Goal: Task Accomplishment & Management: Use online tool/utility

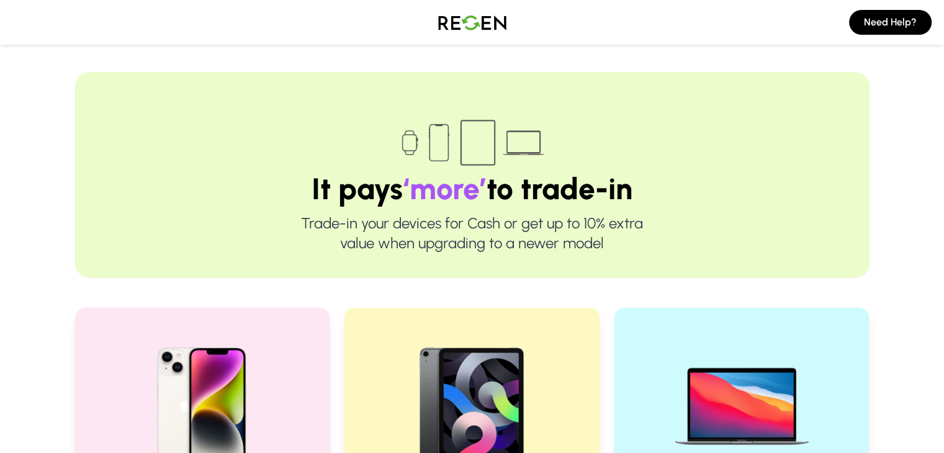
click at [500, 28] on img at bounding box center [472, 22] width 87 height 35
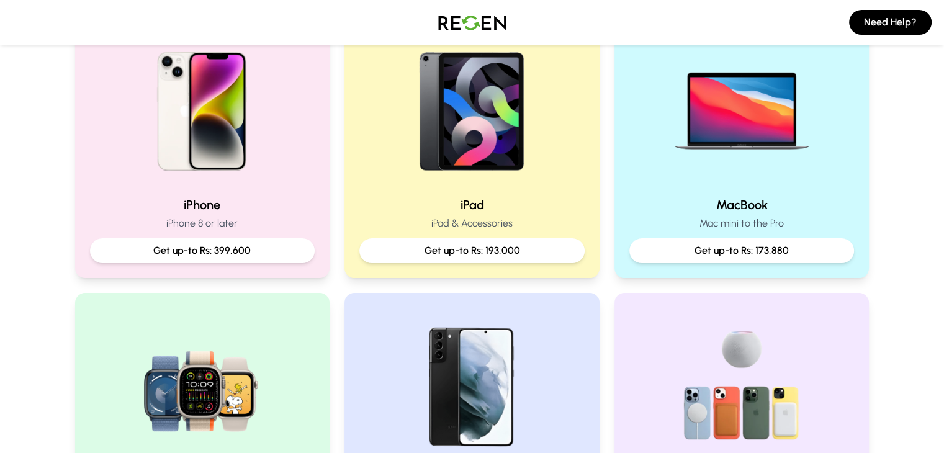
scroll to position [263, 0]
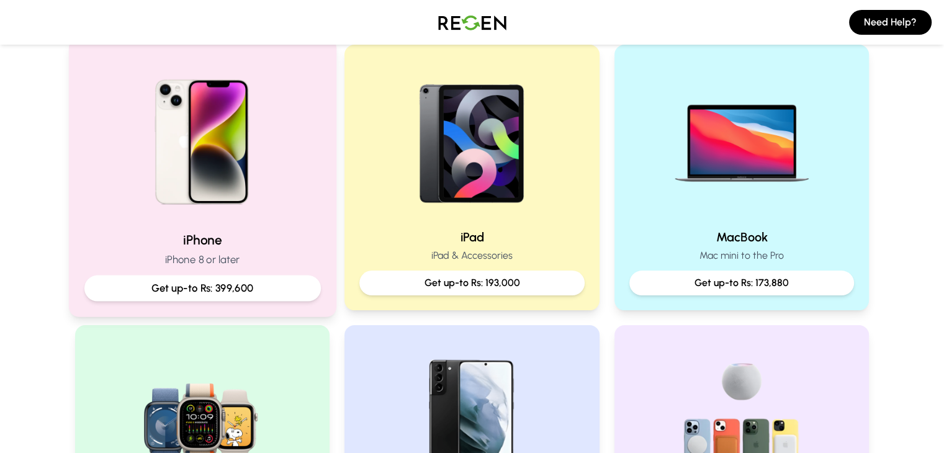
click at [223, 145] on img at bounding box center [202, 137] width 167 height 167
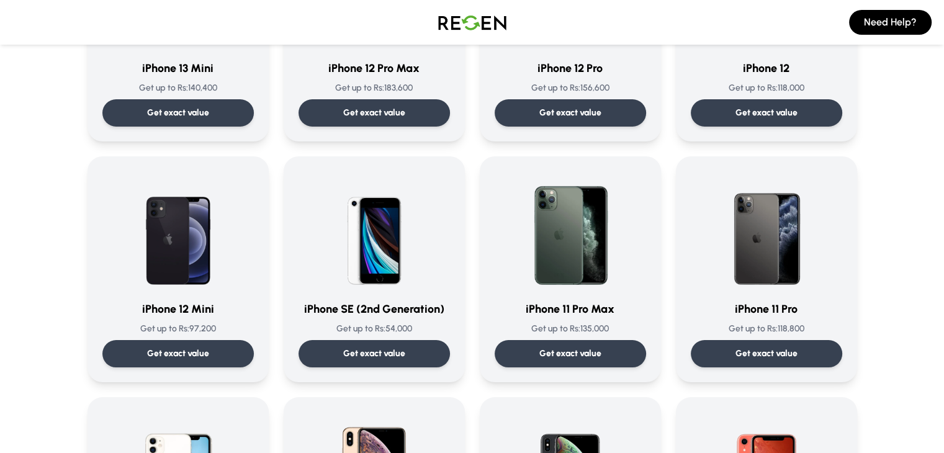
scroll to position [950, 0]
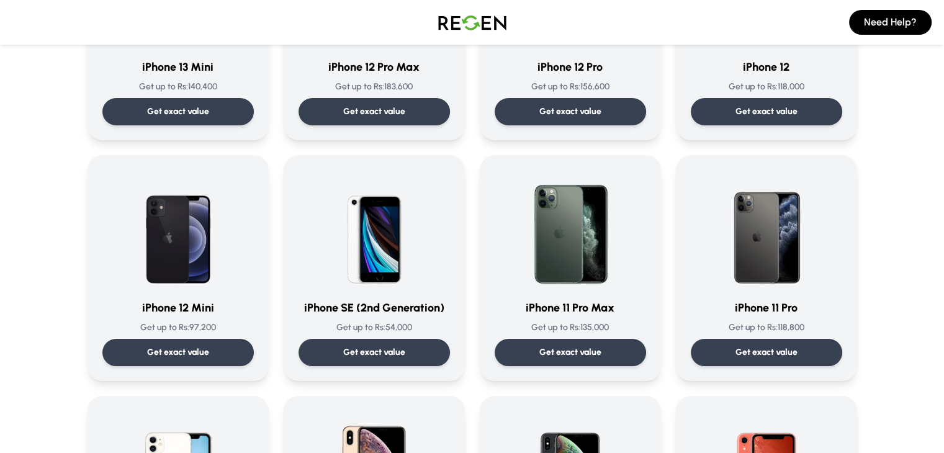
click at [75, 254] on div "Choose Your iPhone iPhone 15 Pro Max Get up to Rs: 399,600 Get exact value iPho…" at bounding box center [472, 4] width 795 height 1825
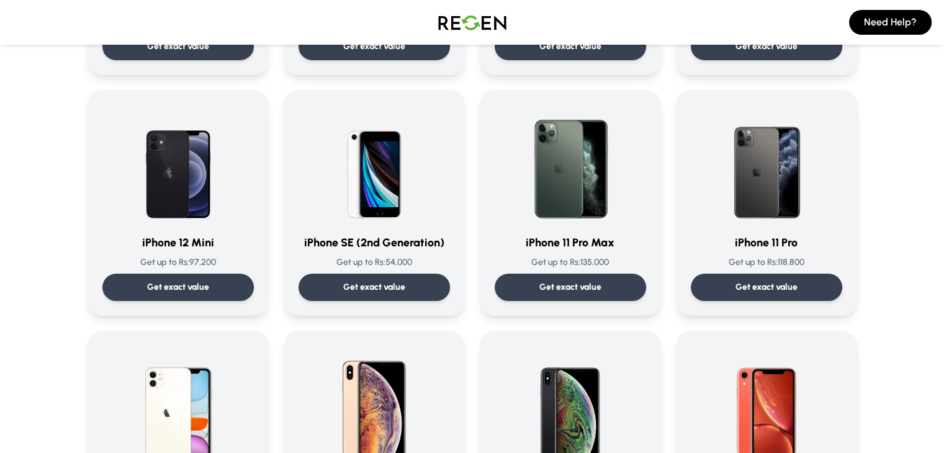
scroll to position [1014, 0]
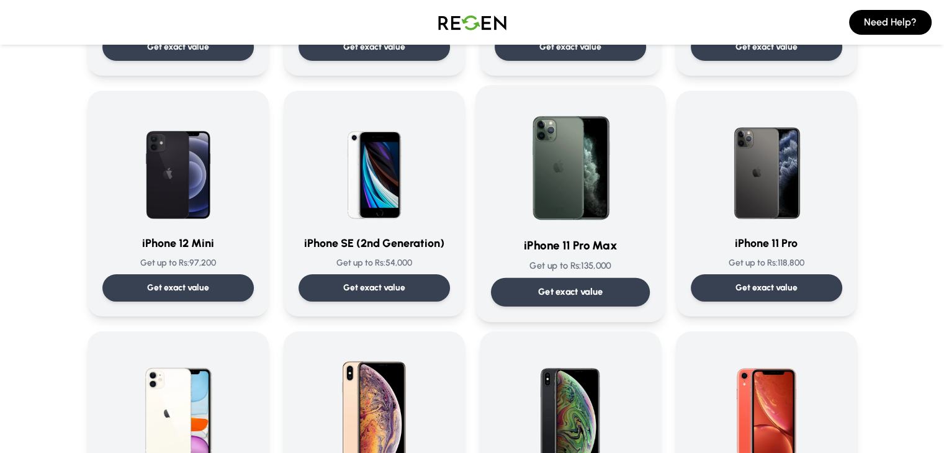
click at [616, 266] on p "Get up to Rs: 135,000" at bounding box center [569, 266] width 159 height 13
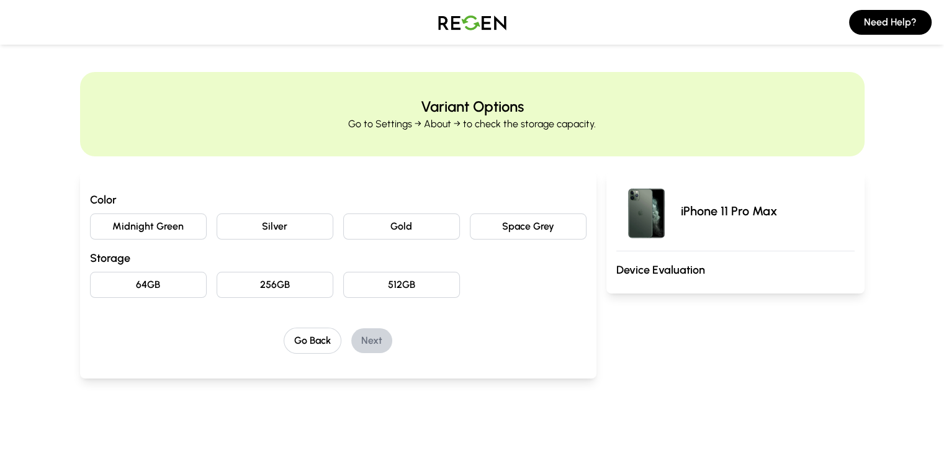
click at [133, 279] on button "64GB" at bounding box center [148, 285] width 117 height 26
click at [545, 224] on button "Space Grey" at bounding box center [528, 227] width 117 height 26
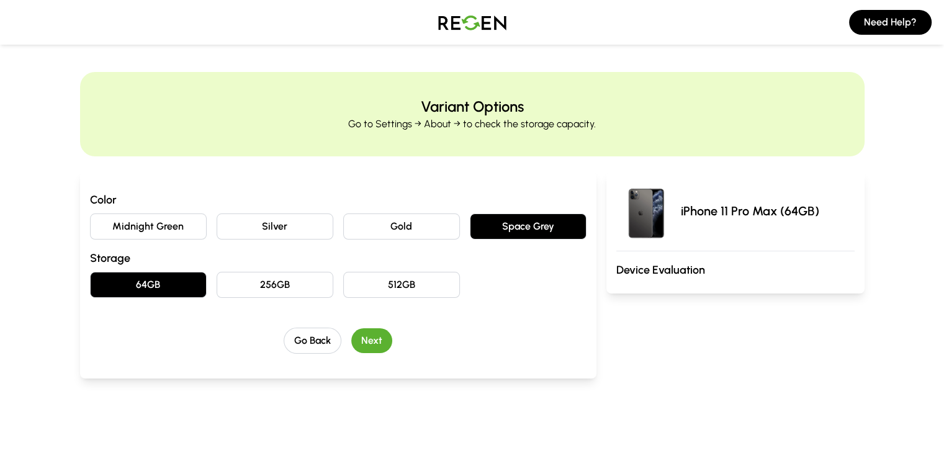
click at [353, 341] on button "Next" at bounding box center [371, 340] width 41 height 25
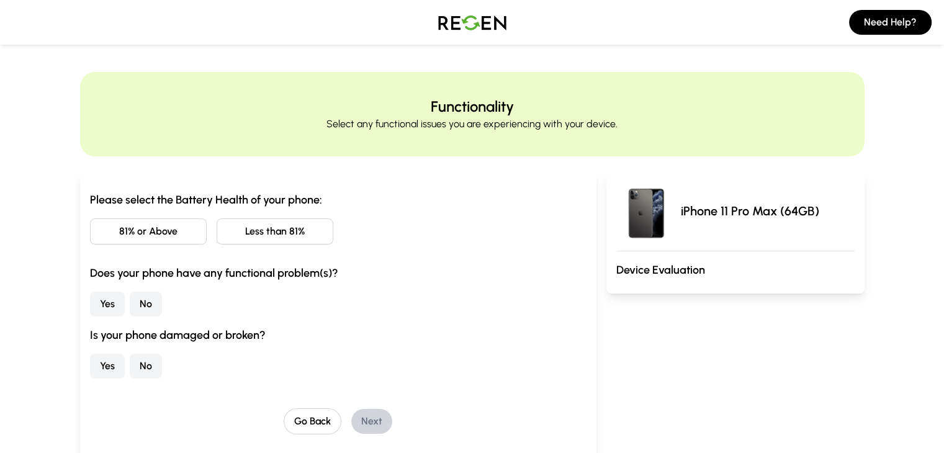
click at [118, 222] on button "81% or Above" at bounding box center [148, 232] width 117 height 26
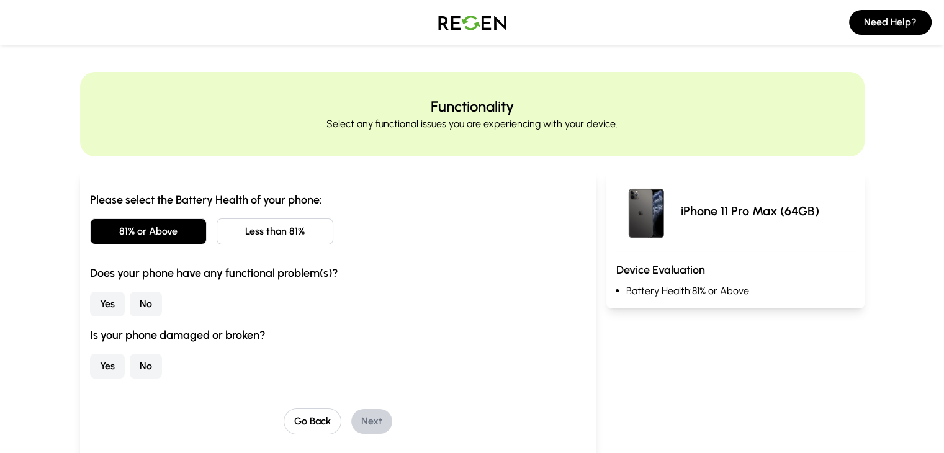
click at [90, 306] on button "Yes" at bounding box center [107, 304] width 35 height 25
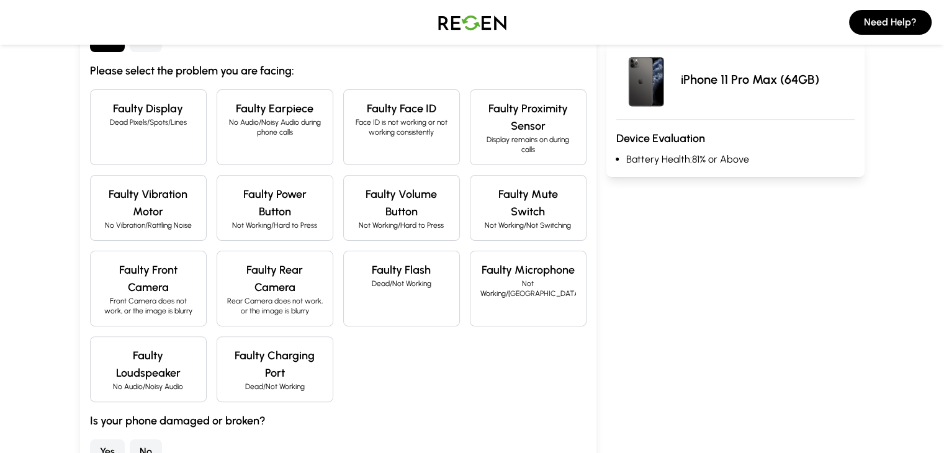
scroll to position [296, 0]
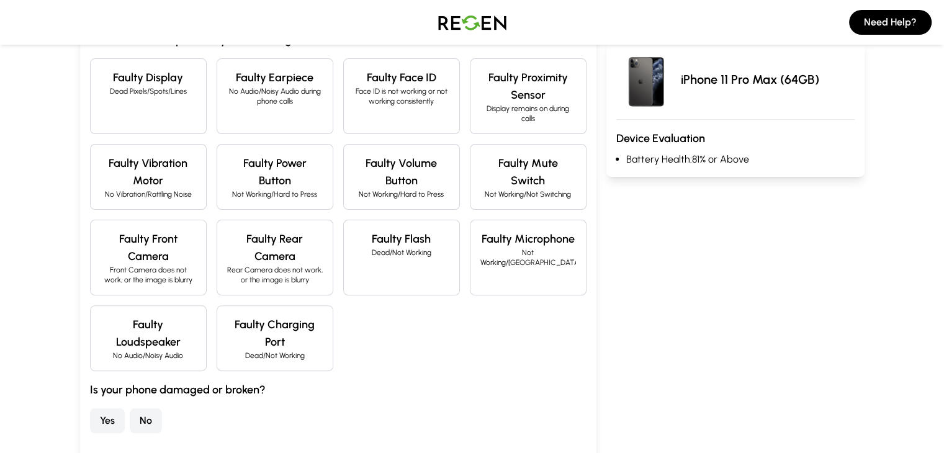
click at [230, 305] on div "Faulty Charging Port Dead/Not Working" at bounding box center [275, 338] width 117 height 66
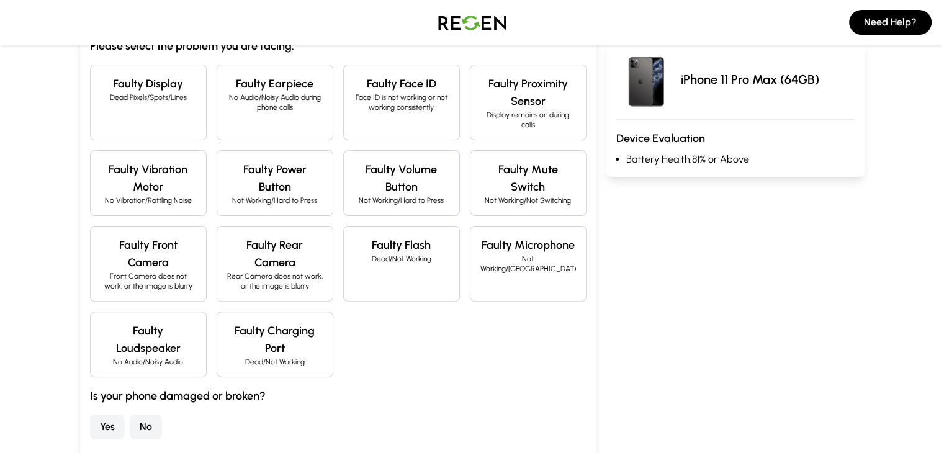
scroll to position [303, 0]
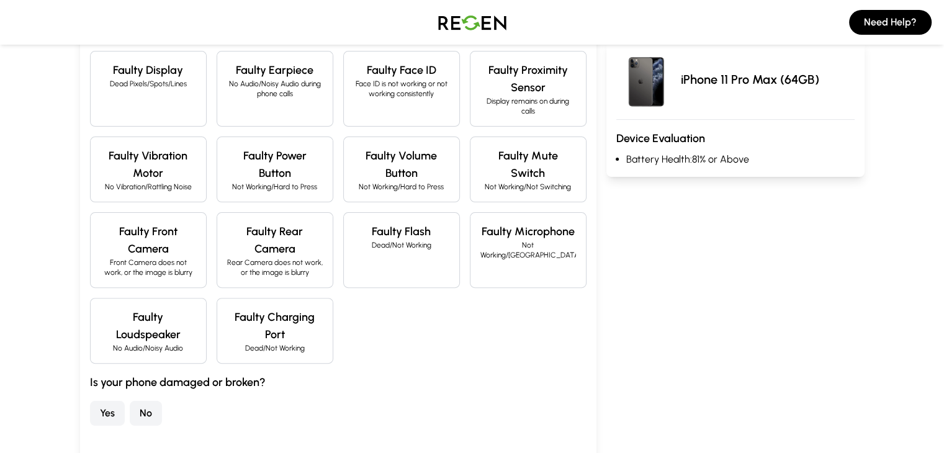
click at [90, 401] on button "Yes" at bounding box center [107, 413] width 35 height 25
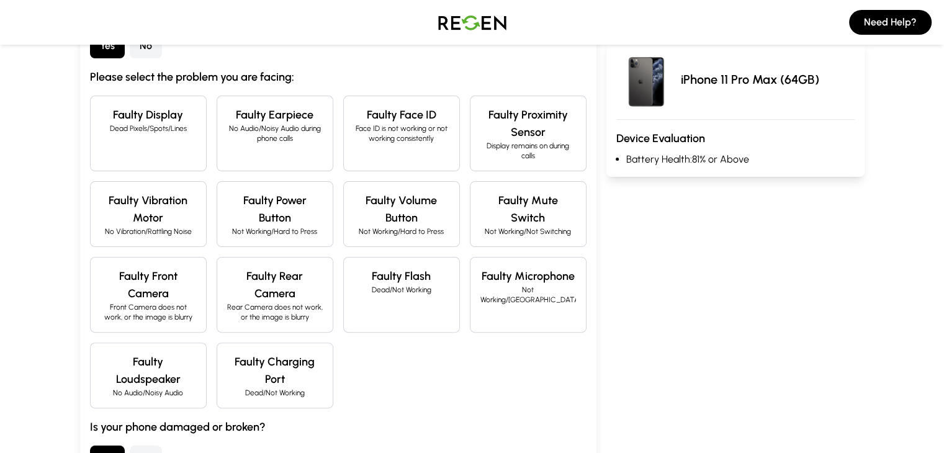
scroll to position [226, 0]
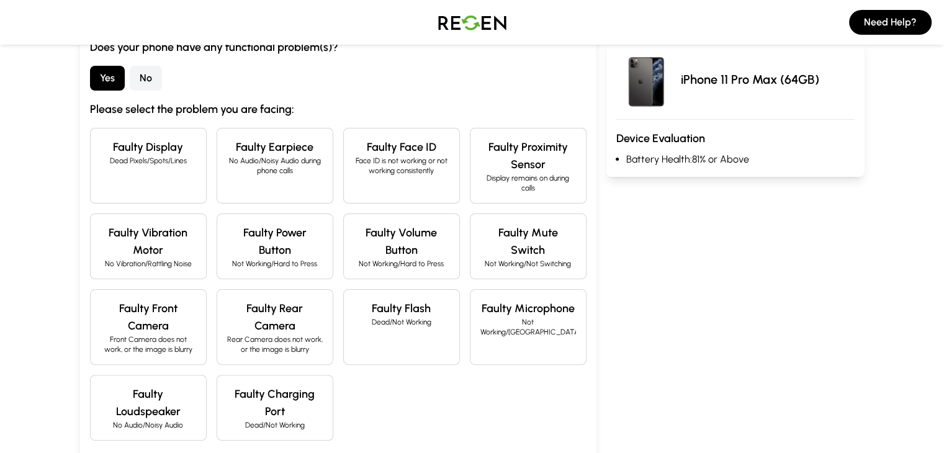
click at [130, 76] on button "No" at bounding box center [146, 78] width 32 height 25
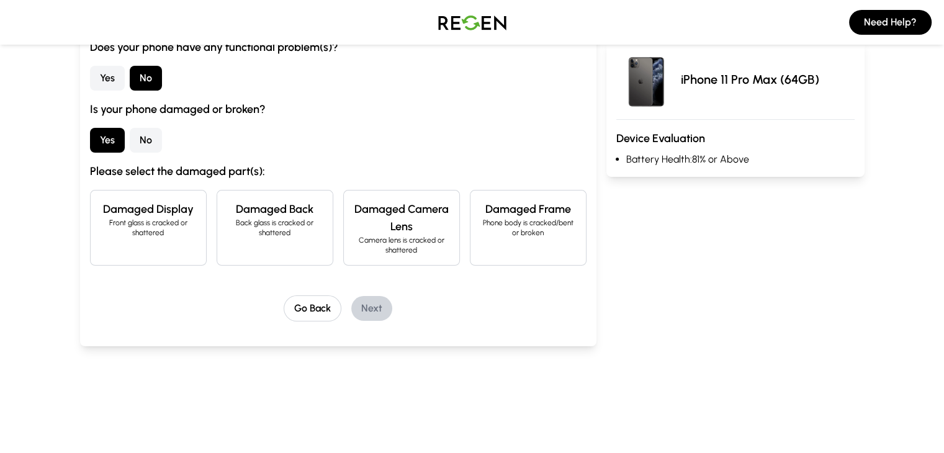
click at [130, 138] on button "No" at bounding box center [146, 140] width 32 height 25
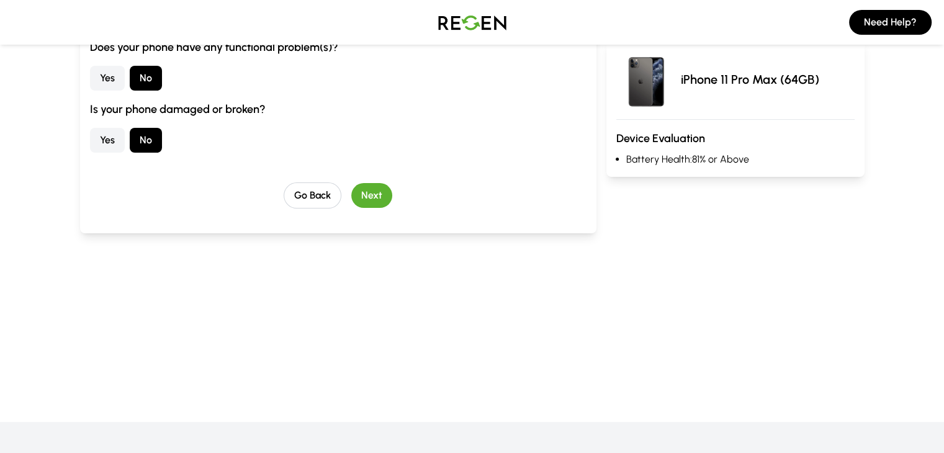
click at [351, 197] on button "Next" at bounding box center [371, 195] width 41 height 25
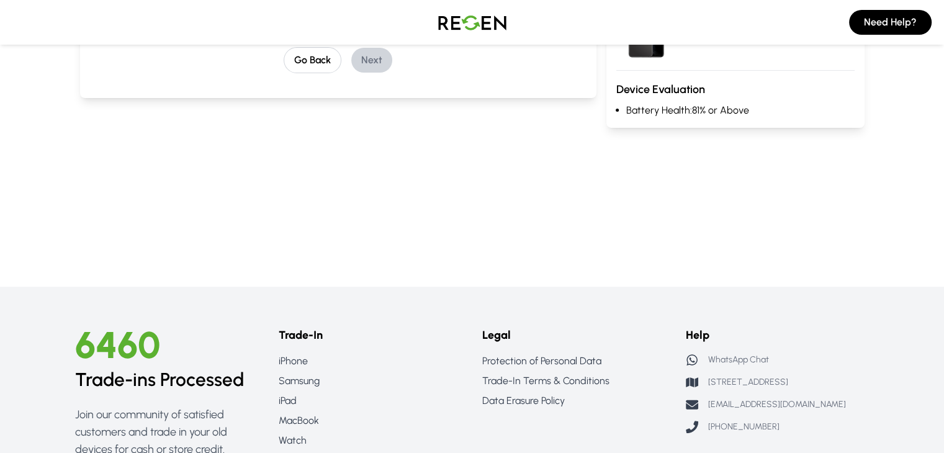
scroll to position [91, 0]
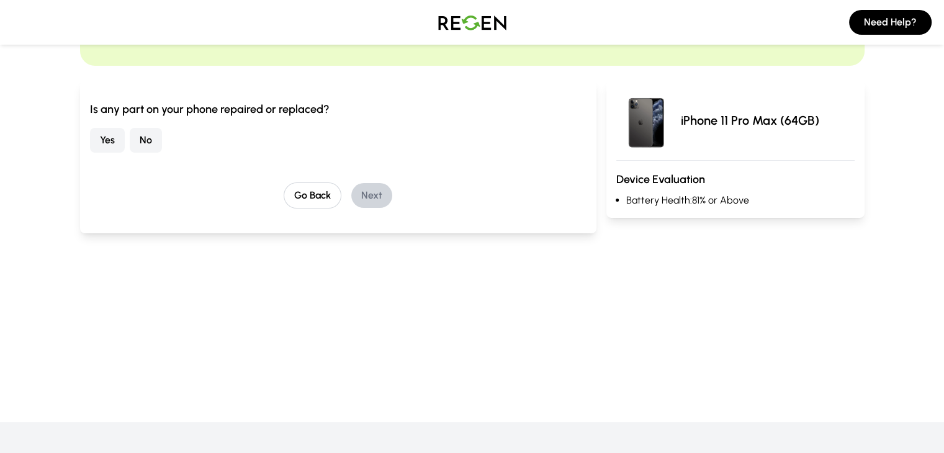
click at [130, 134] on button "No" at bounding box center [146, 140] width 32 height 25
click at [351, 199] on button "Next" at bounding box center [371, 195] width 41 height 25
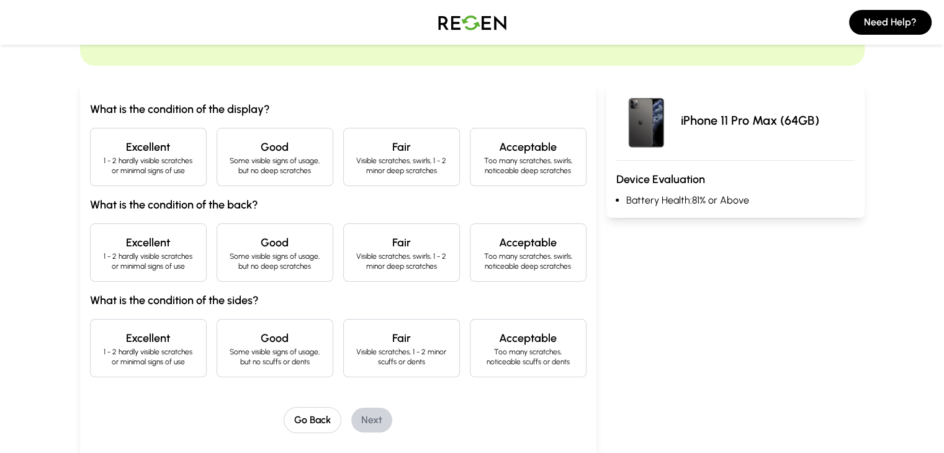
click at [125, 150] on h4 "Excellent" at bounding box center [149, 146] width 96 height 17
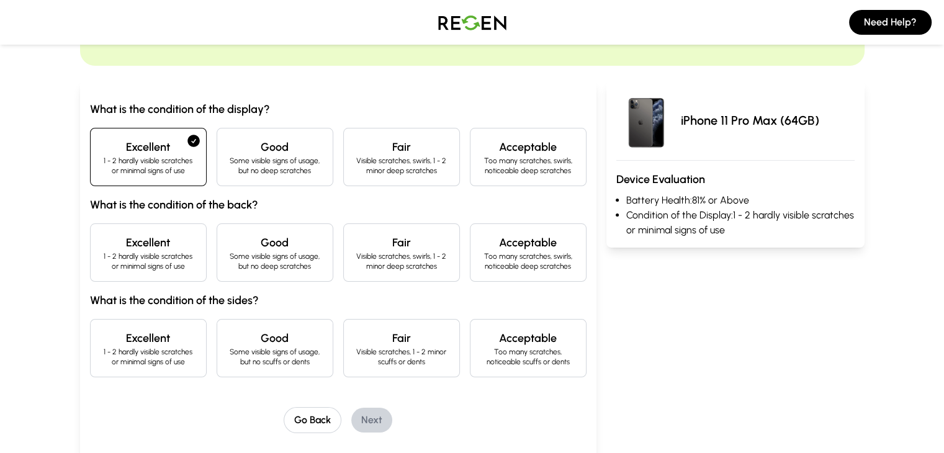
click at [137, 246] on h4 "Excellent" at bounding box center [149, 242] width 96 height 17
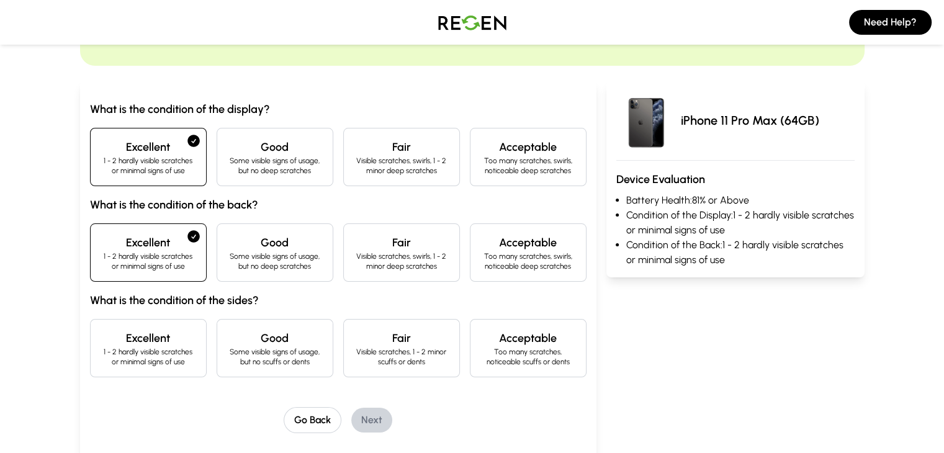
click at [227, 336] on h4 "Good" at bounding box center [275, 338] width 96 height 17
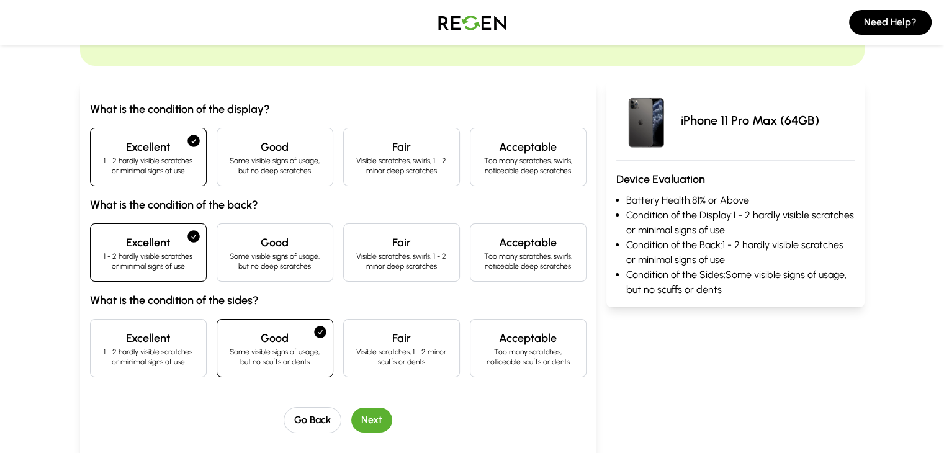
click at [351, 413] on button "Next" at bounding box center [371, 420] width 41 height 25
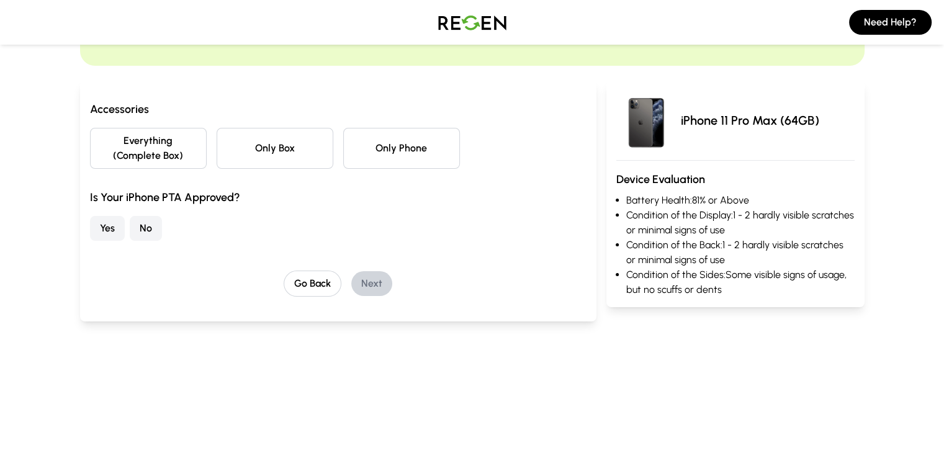
click at [400, 135] on button "Only Phone" at bounding box center [401, 148] width 117 height 41
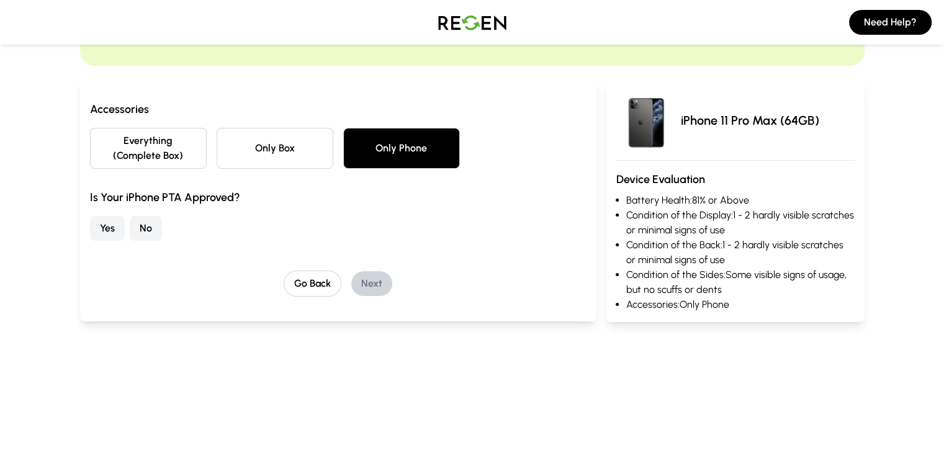
click at [90, 216] on button "Yes" at bounding box center [107, 228] width 35 height 25
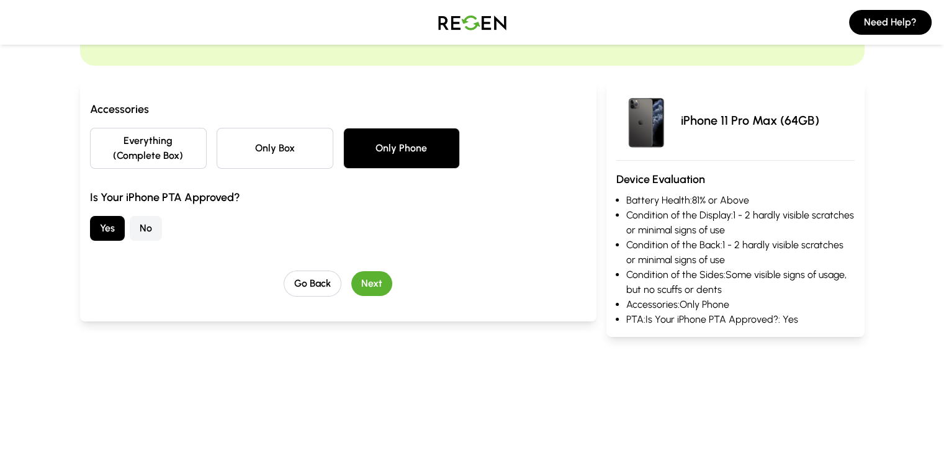
click at [358, 271] on button "Next" at bounding box center [371, 283] width 41 height 25
